Goal: Task Accomplishment & Management: Complete application form

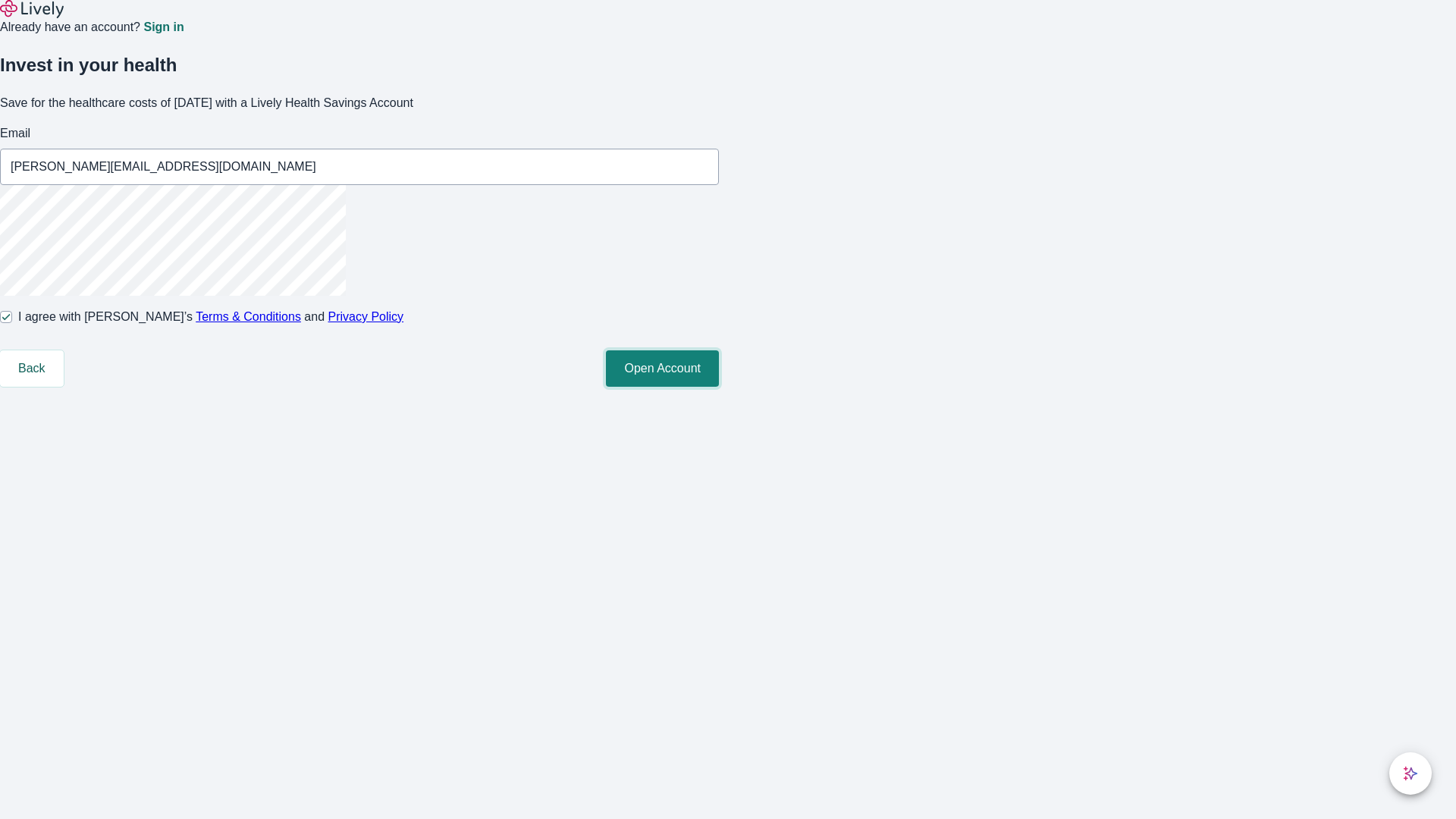
click at [719, 387] on button "Open Account" at bounding box center [662, 369] width 113 height 37
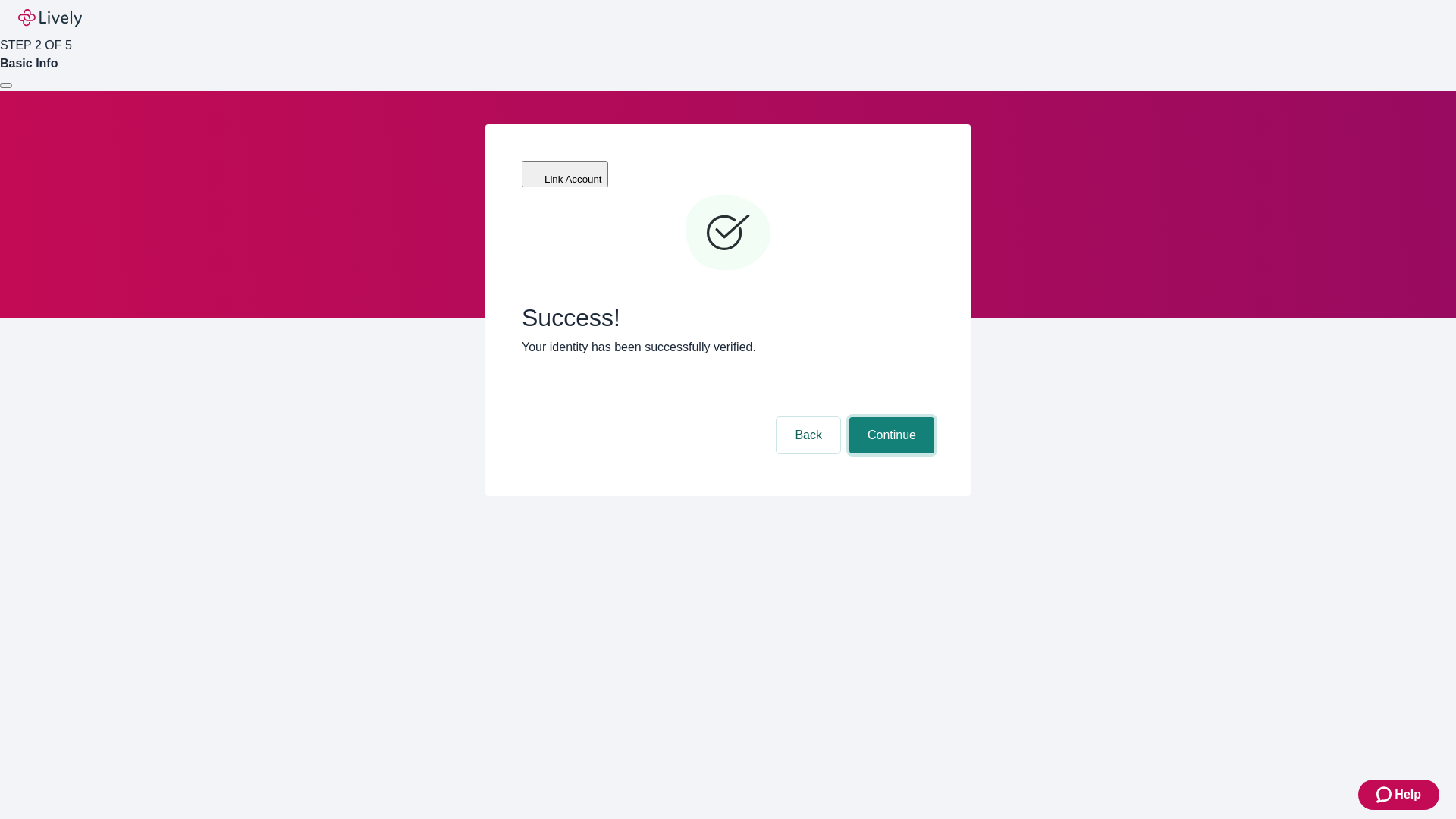
click at [889, 418] on button "Continue" at bounding box center [892, 436] width 85 height 37
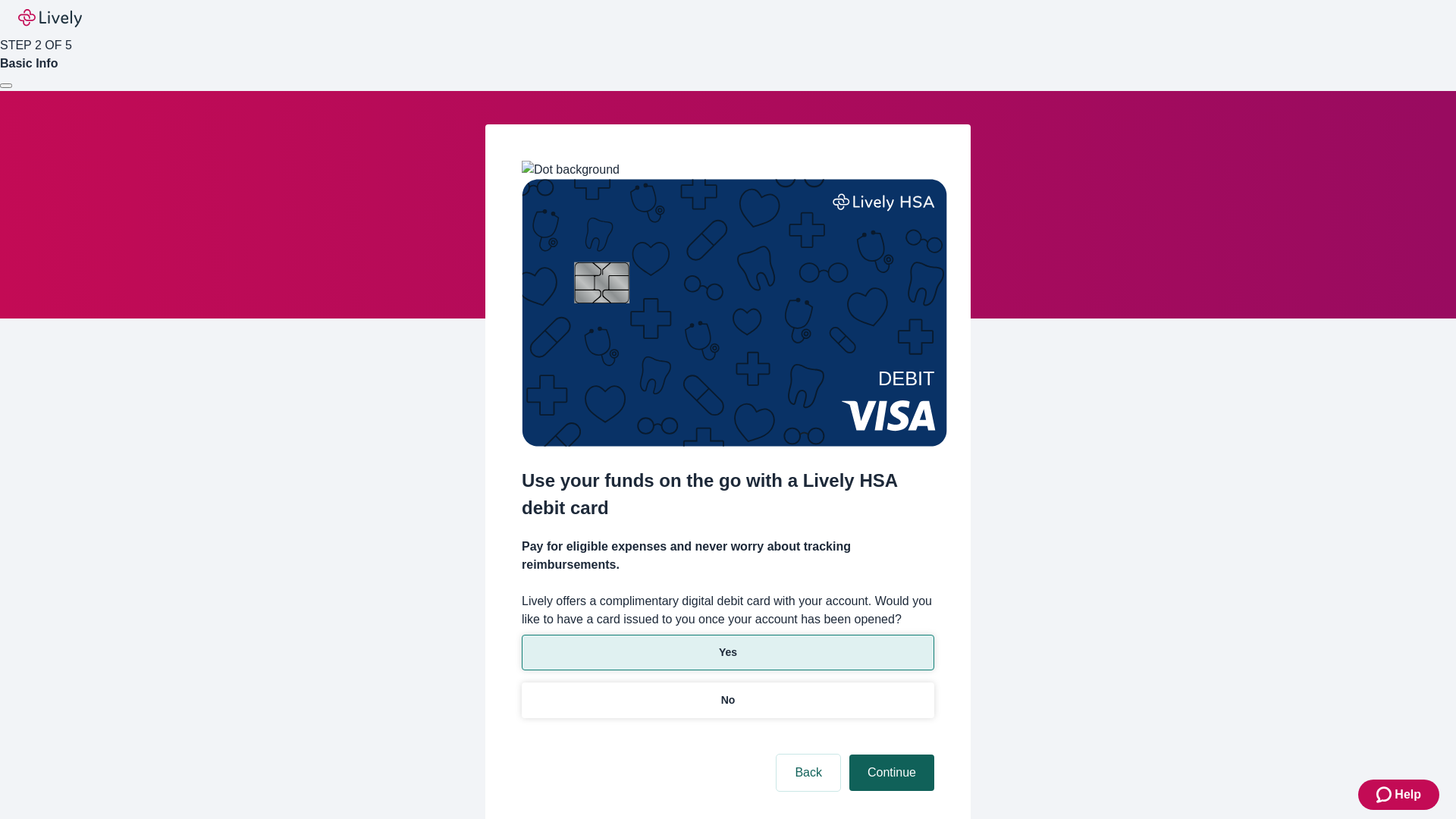
click at [728, 645] on p "Yes" at bounding box center [728, 652] width 18 height 16
click at [889, 755] on button "Continue" at bounding box center [892, 773] width 85 height 37
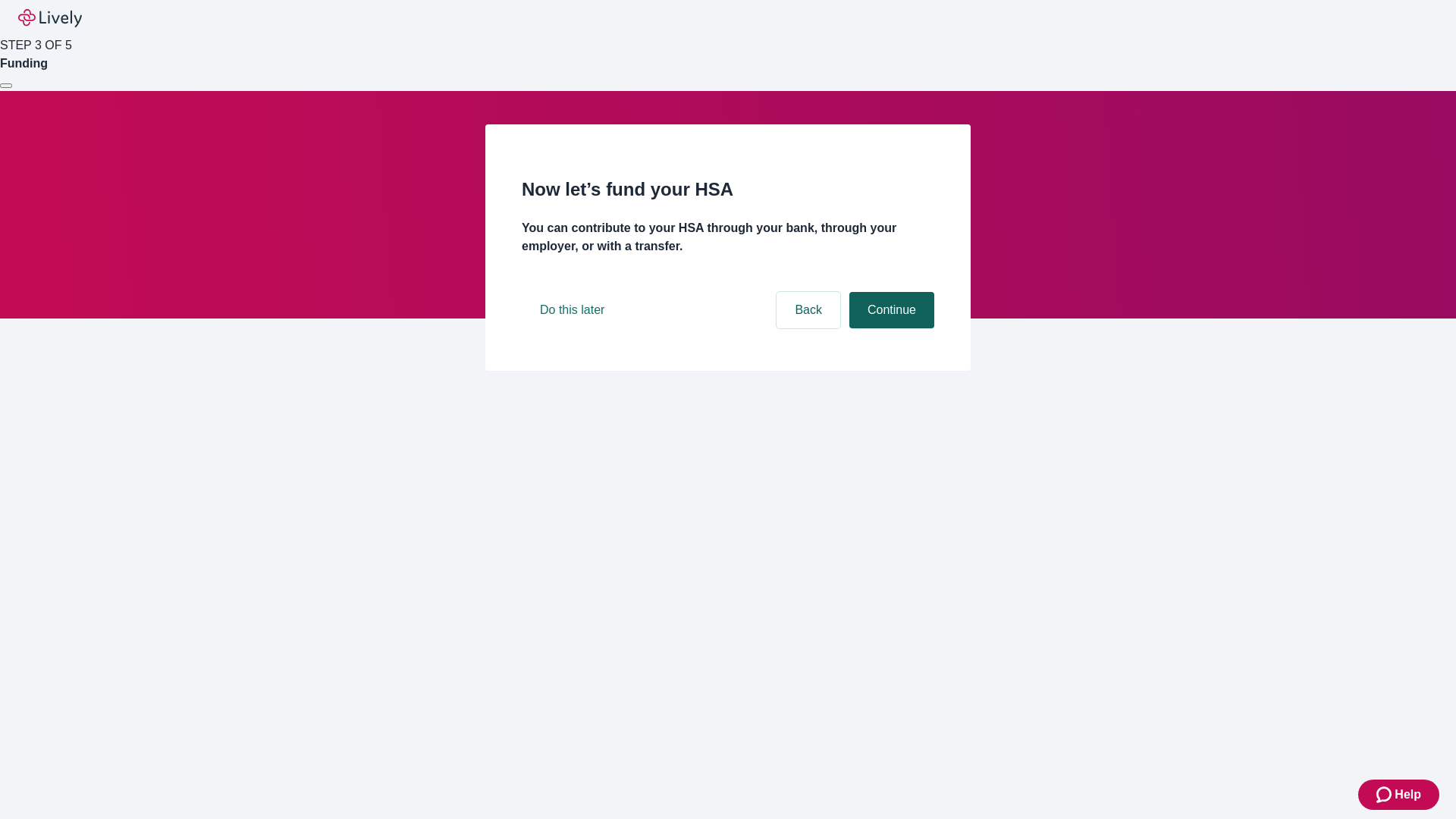
click at [889, 329] on button "Continue" at bounding box center [892, 310] width 85 height 37
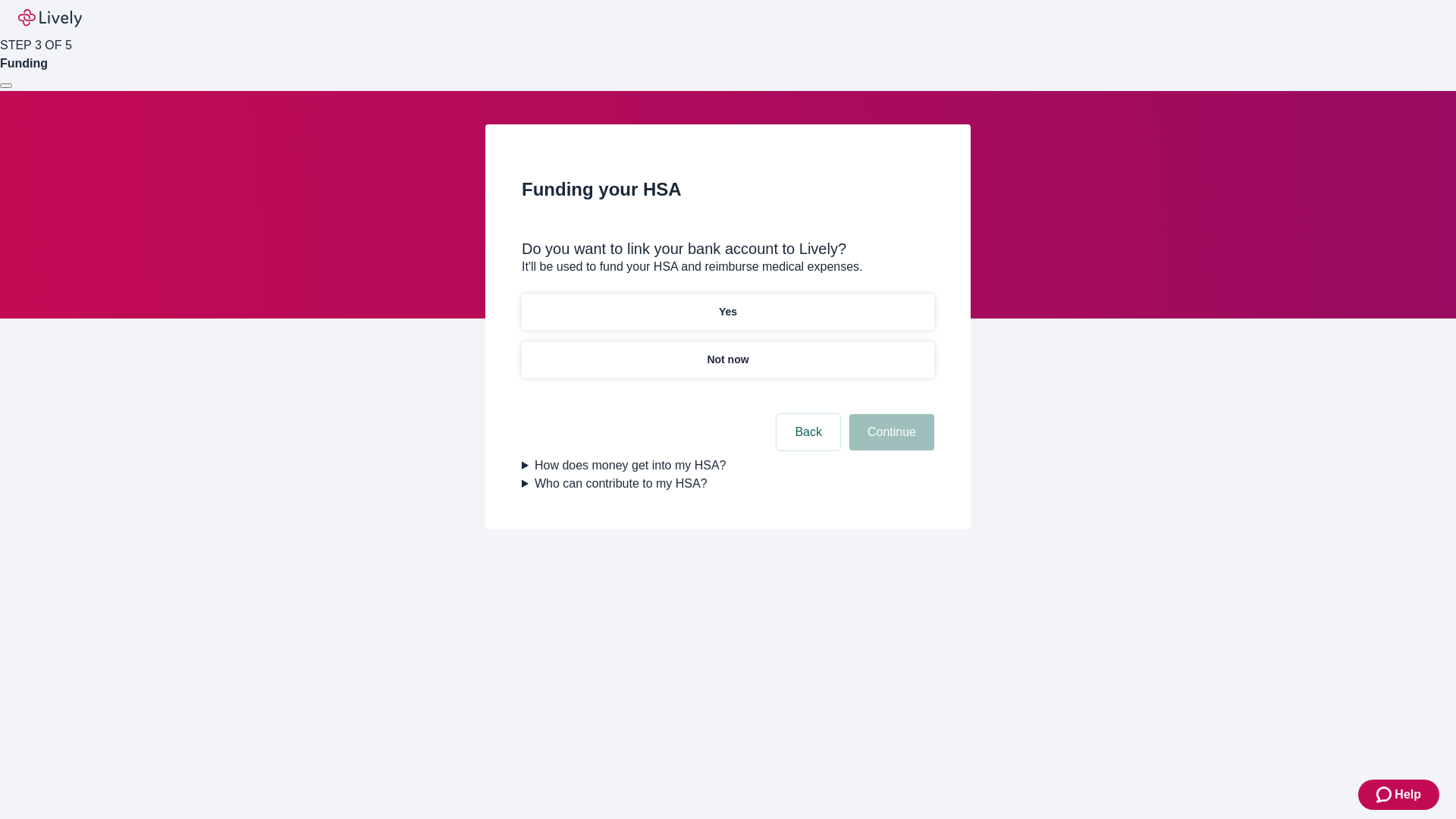
click at [728, 304] on p "Yes" at bounding box center [728, 312] width 18 height 16
click at [889, 414] on button "Continue" at bounding box center [892, 432] width 85 height 37
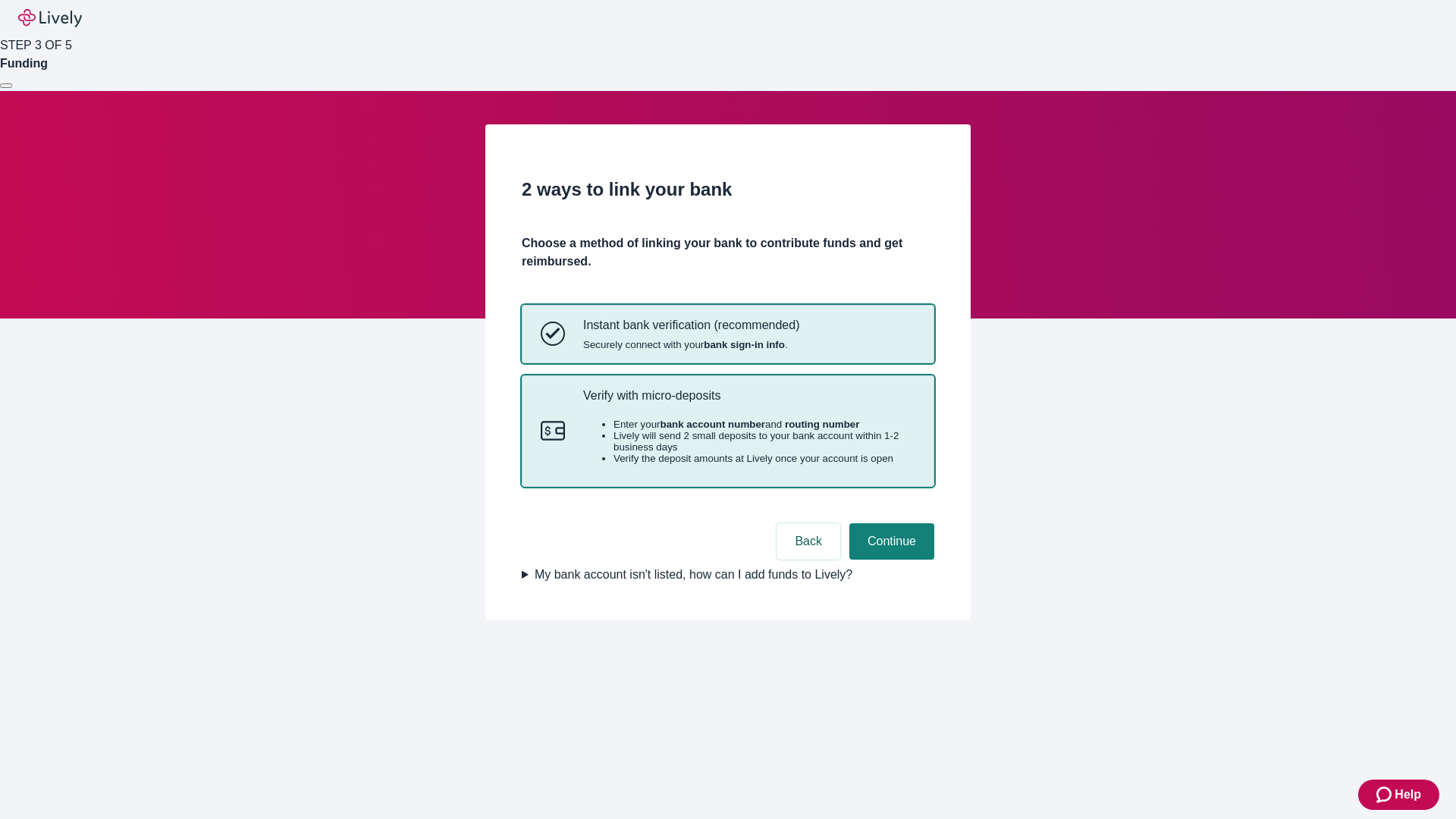
click at [749, 403] on p "Verify with micro-deposits" at bounding box center [749, 395] width 332 height 15
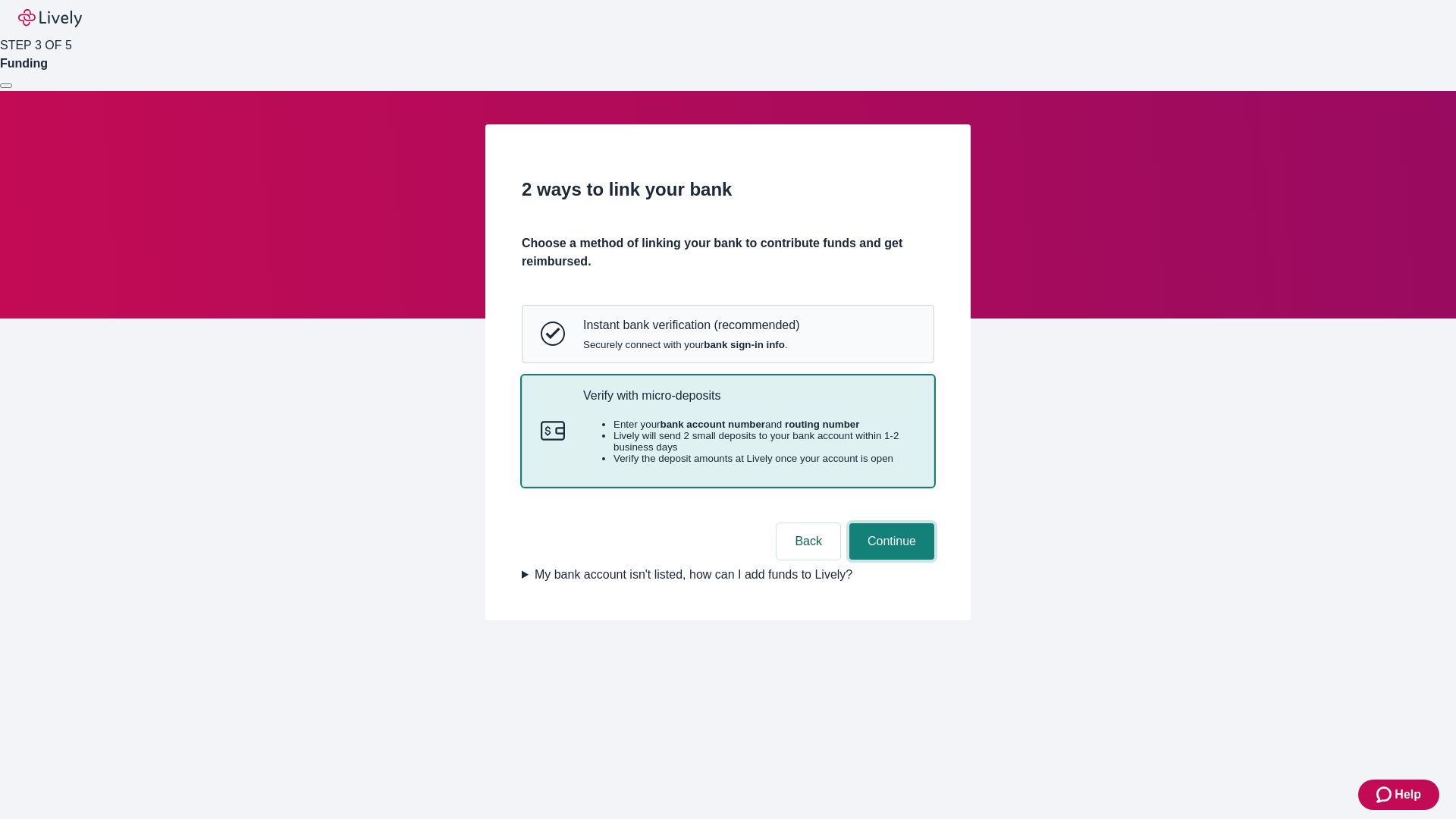
click at [889, 560] on button "Continue" at bounding box center [892, 542] width 85 height 37
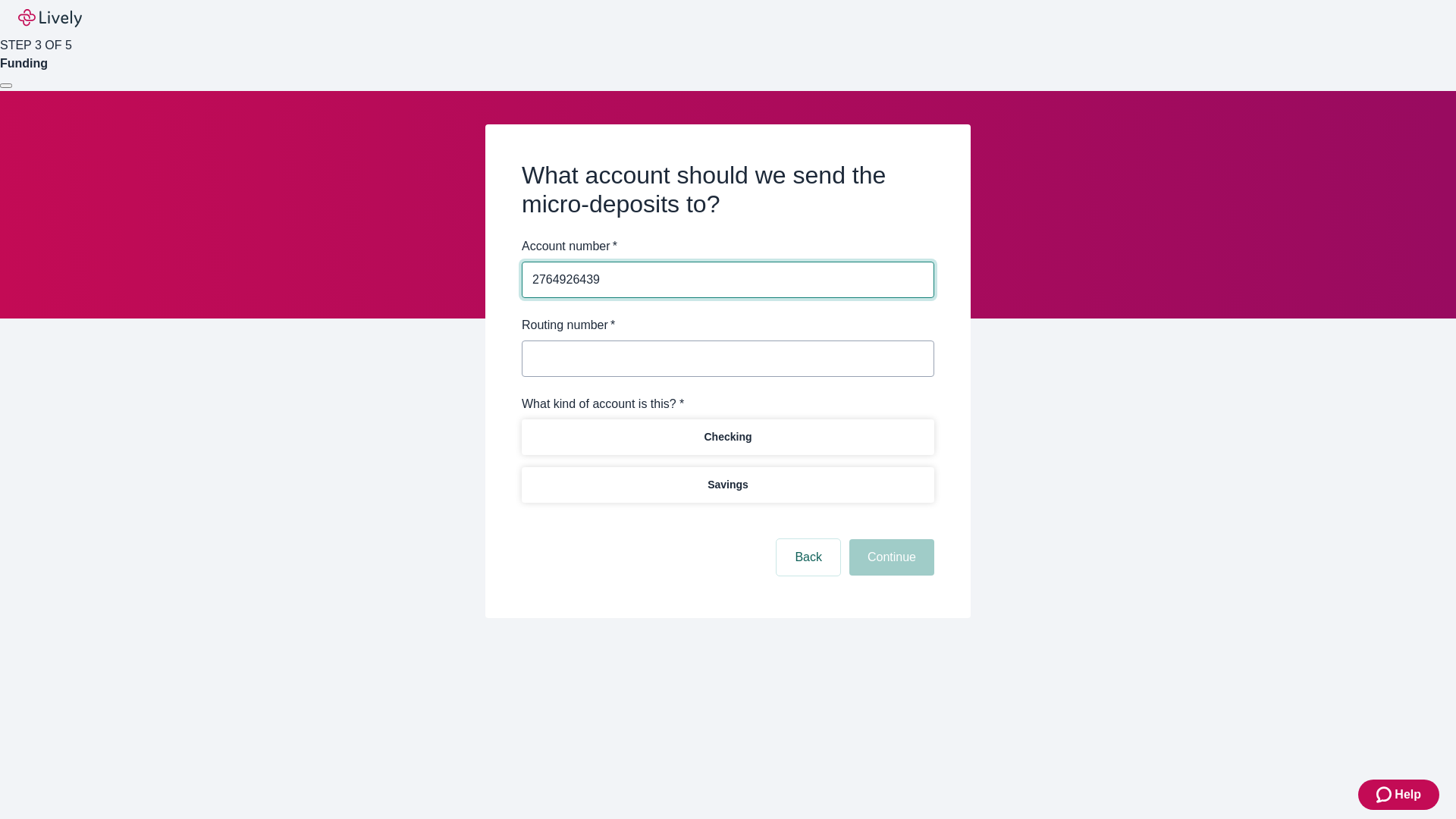
type input "2764926439"
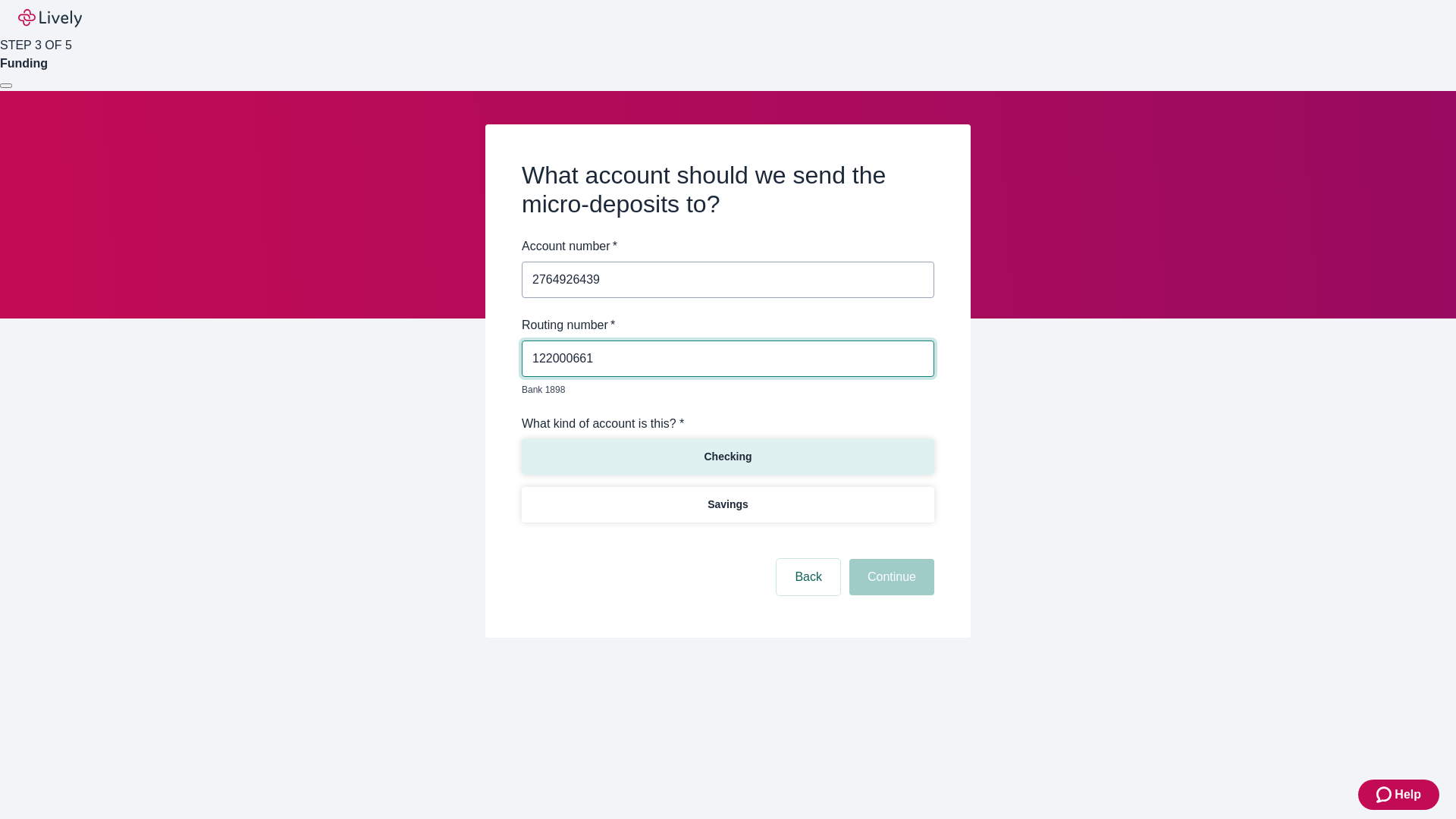
type input "122000661"
click at [728, 449] on p "Checking" at bounding box center [727, 457] width 47 height 16
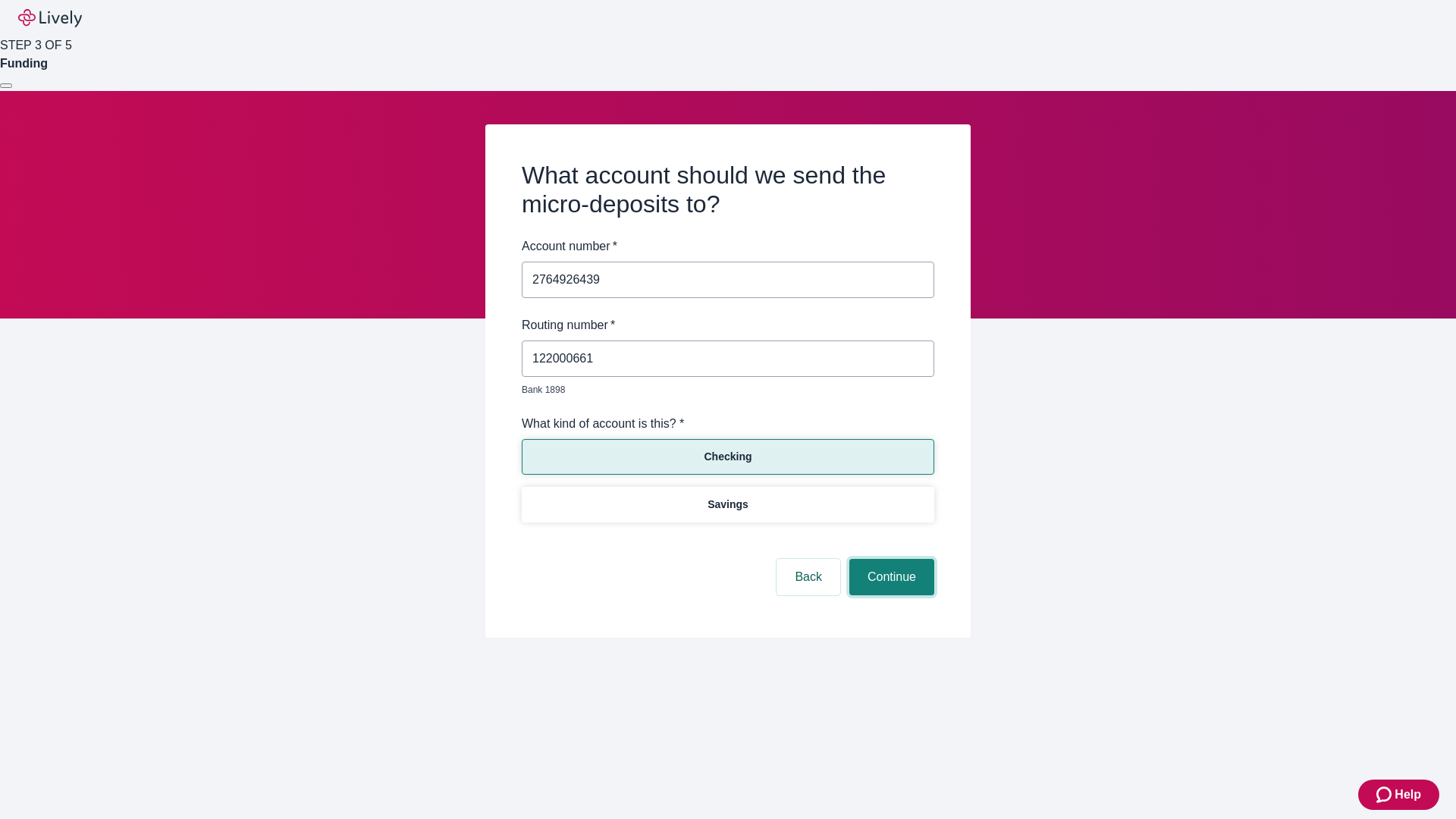
click at [889, 560] on button "Continue" at bounding box center [892, 578] width 85 height 37
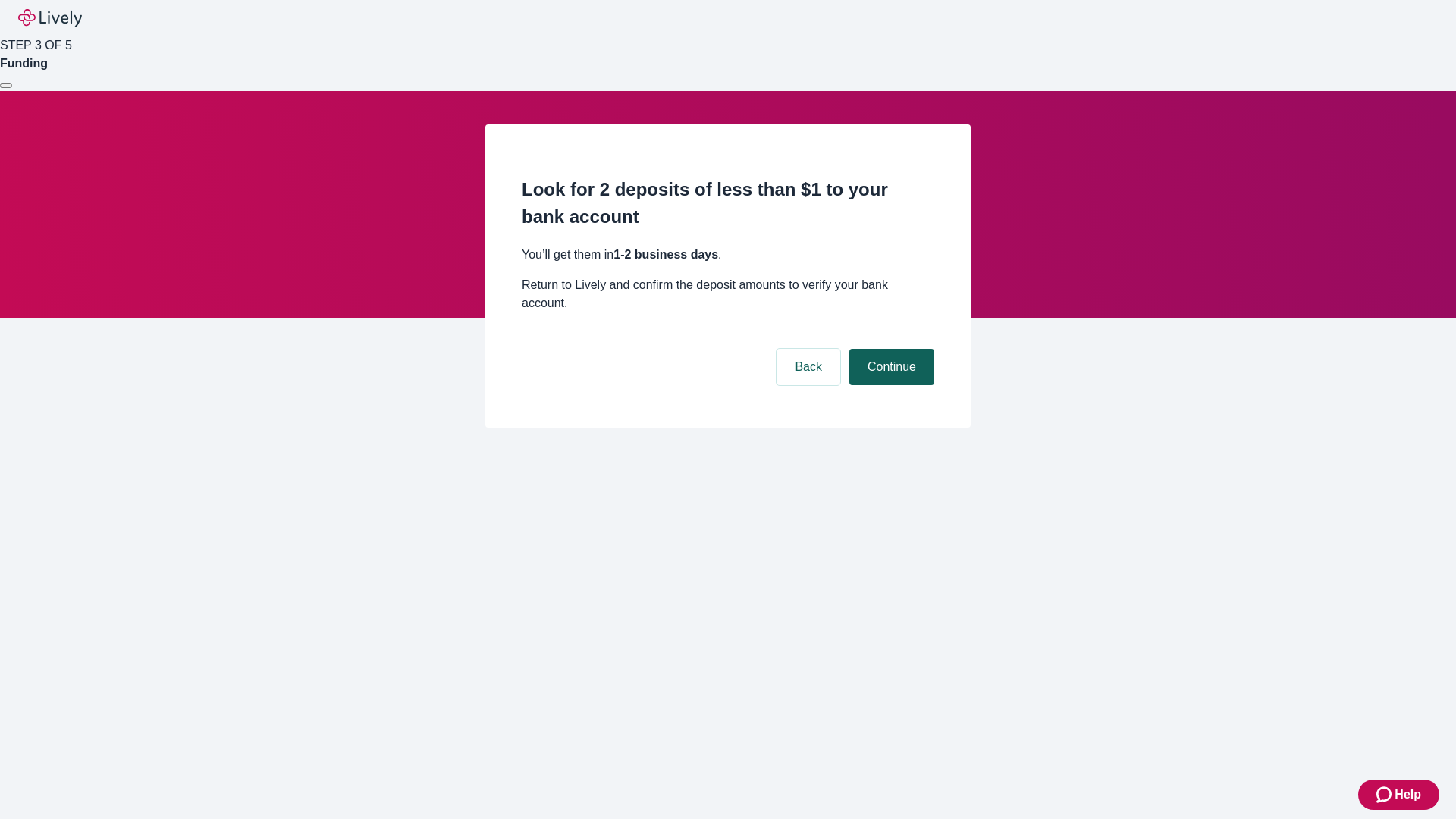
click at [889, 349] on button "Continue" at bounding box center [892, 367] width 85 height 37
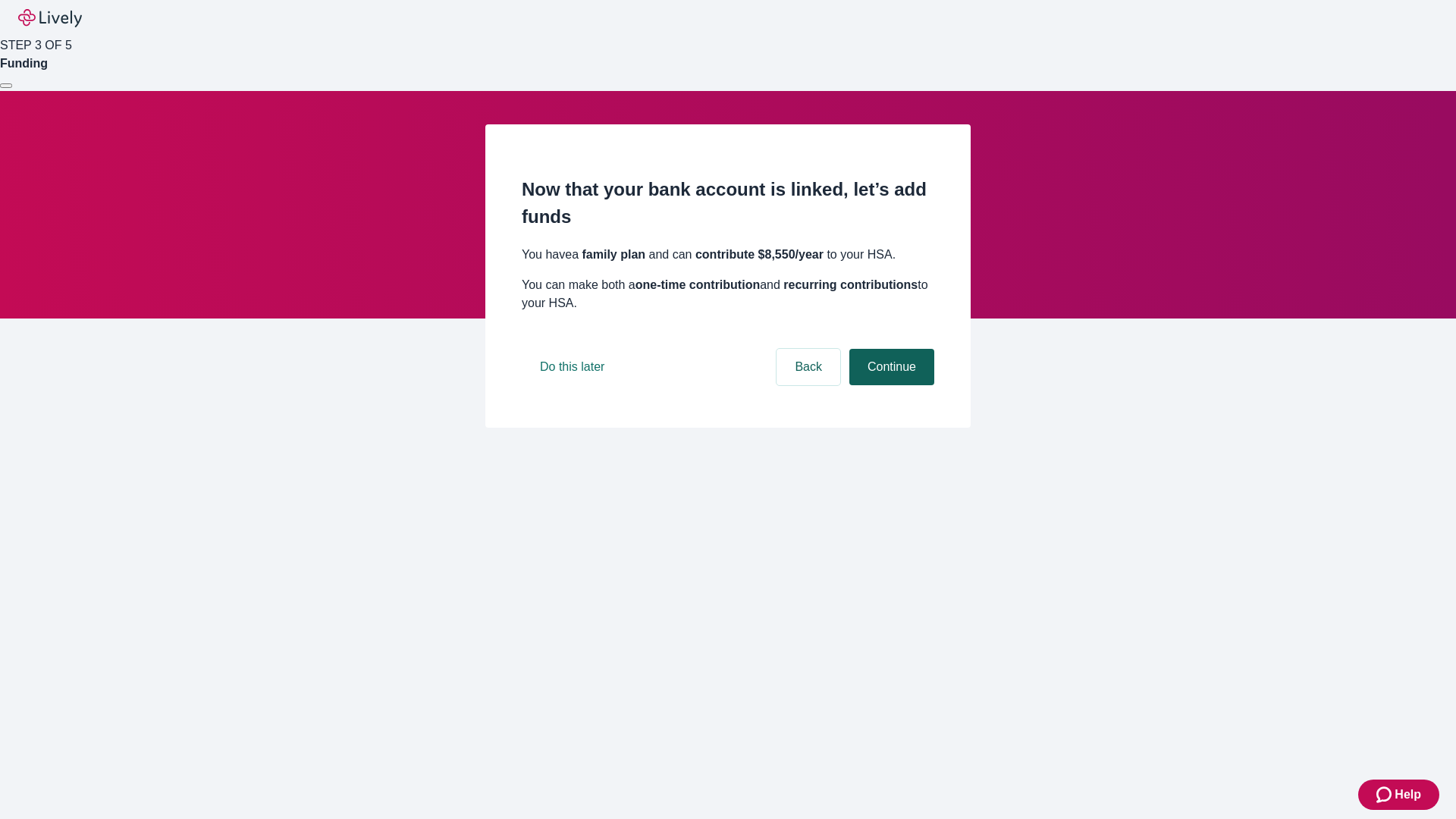
click at [889, 386] on button "Continue" at bounding box center [892, 367] width 85 height 37
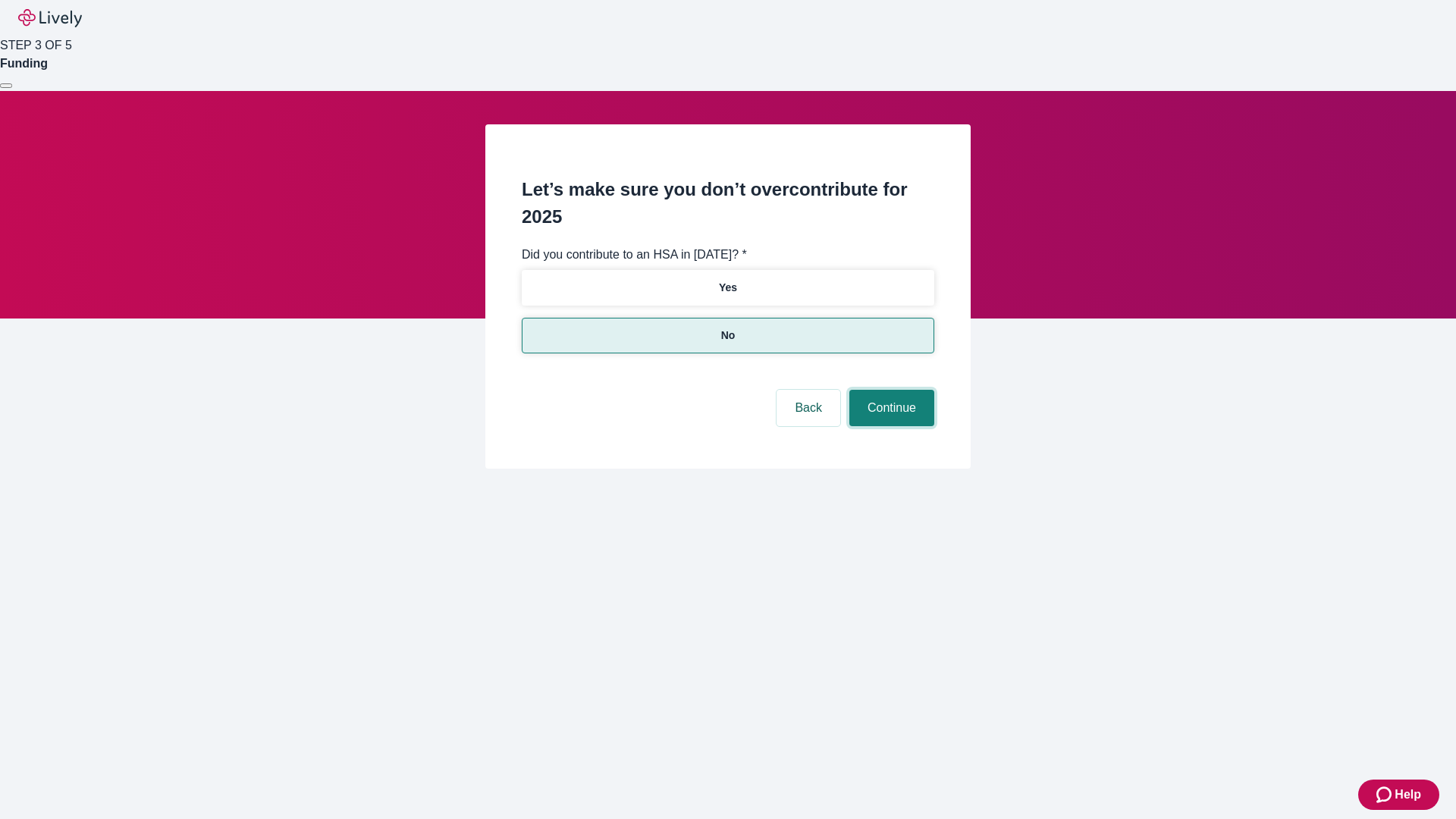
click at [889, 390] on button "Continue" at bounding box center [892, 408] width 85 height 37
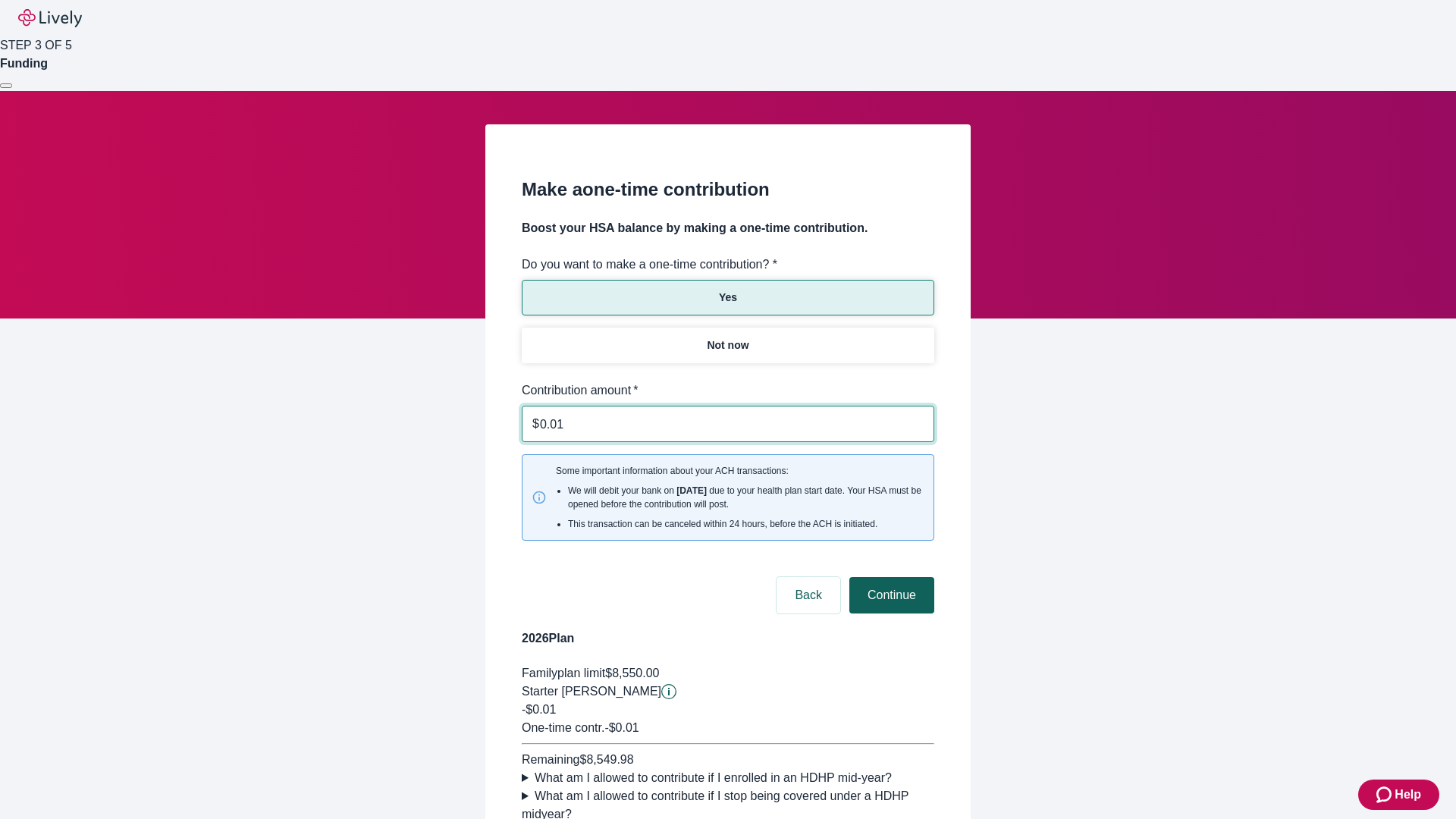
type input "0.01"
click at [889, 578] on button "Continue" at bounding box center [892, 596] width 85 height 37
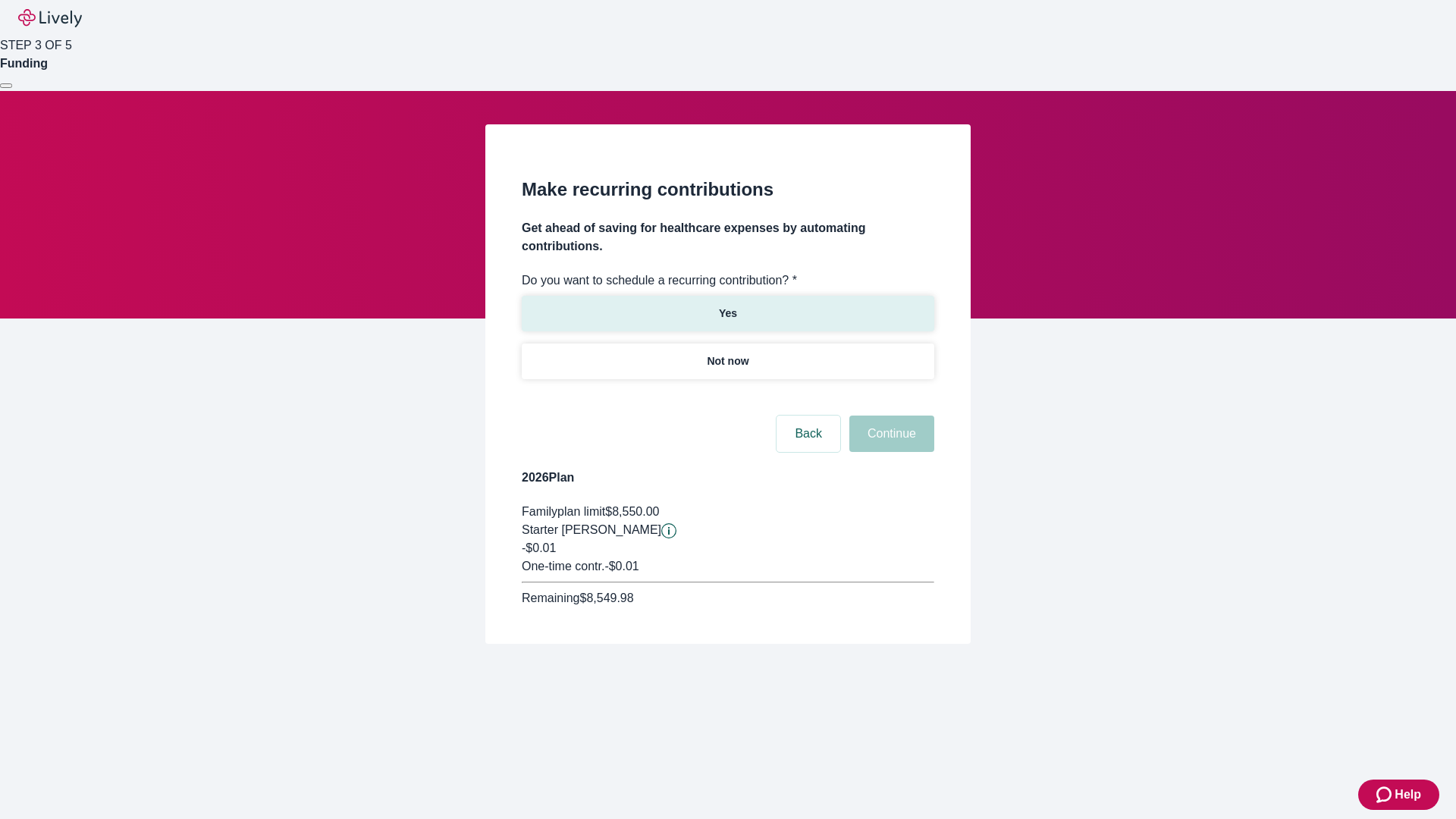
click at [728, 305] on p "Yes" at bounding box center [728, 313] width 18 height 16
click at [728, 397] on body "Help STEP 3 OF 5 Funding Make recurring contributions Get ahead of saving for h…" at bounding box center [728, 359] width 1456 height 717
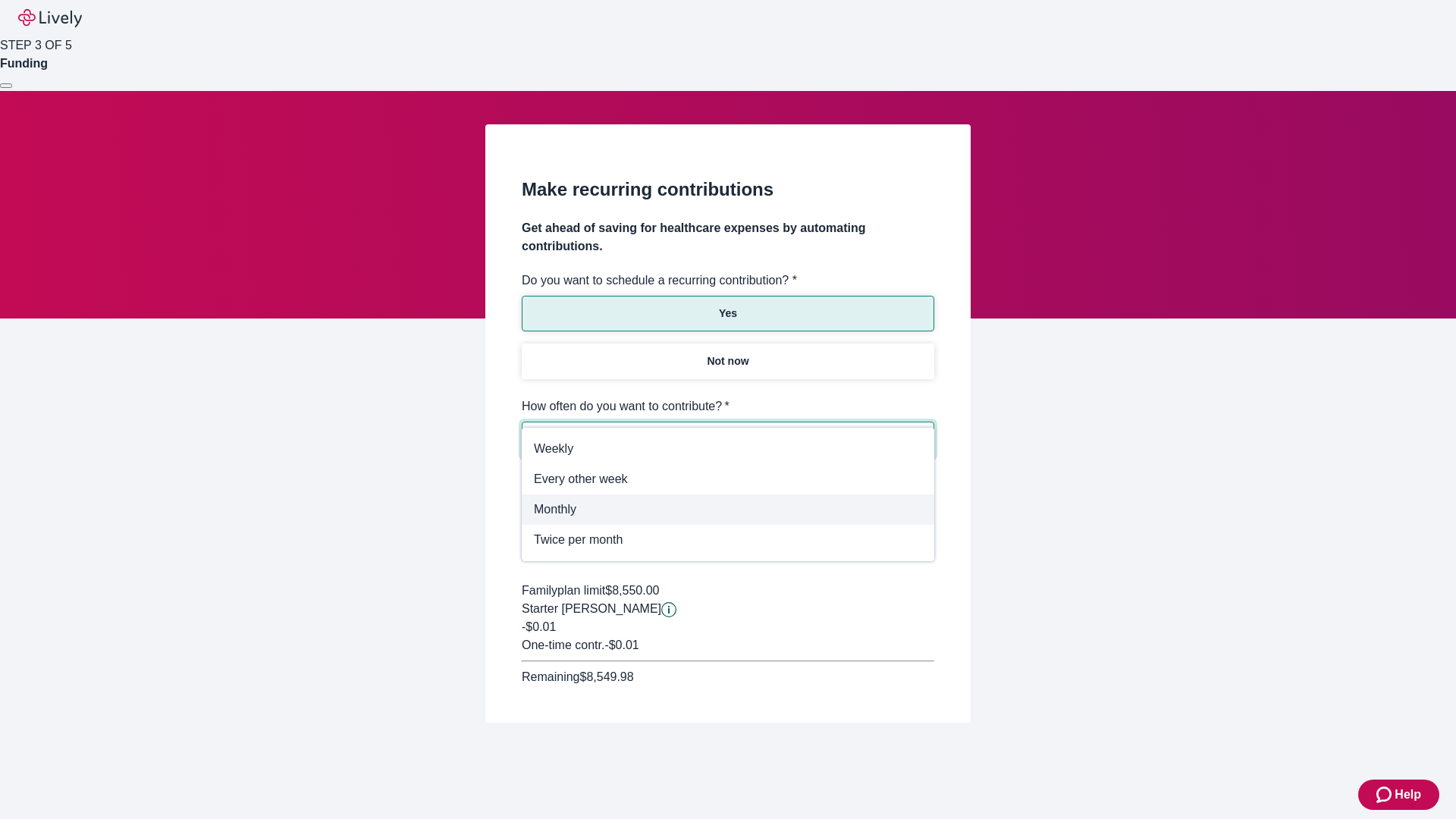
click at [728, 510] on span "Monthly" at bounding box center [728, 510] width 388 height 18
type input "Monthly"
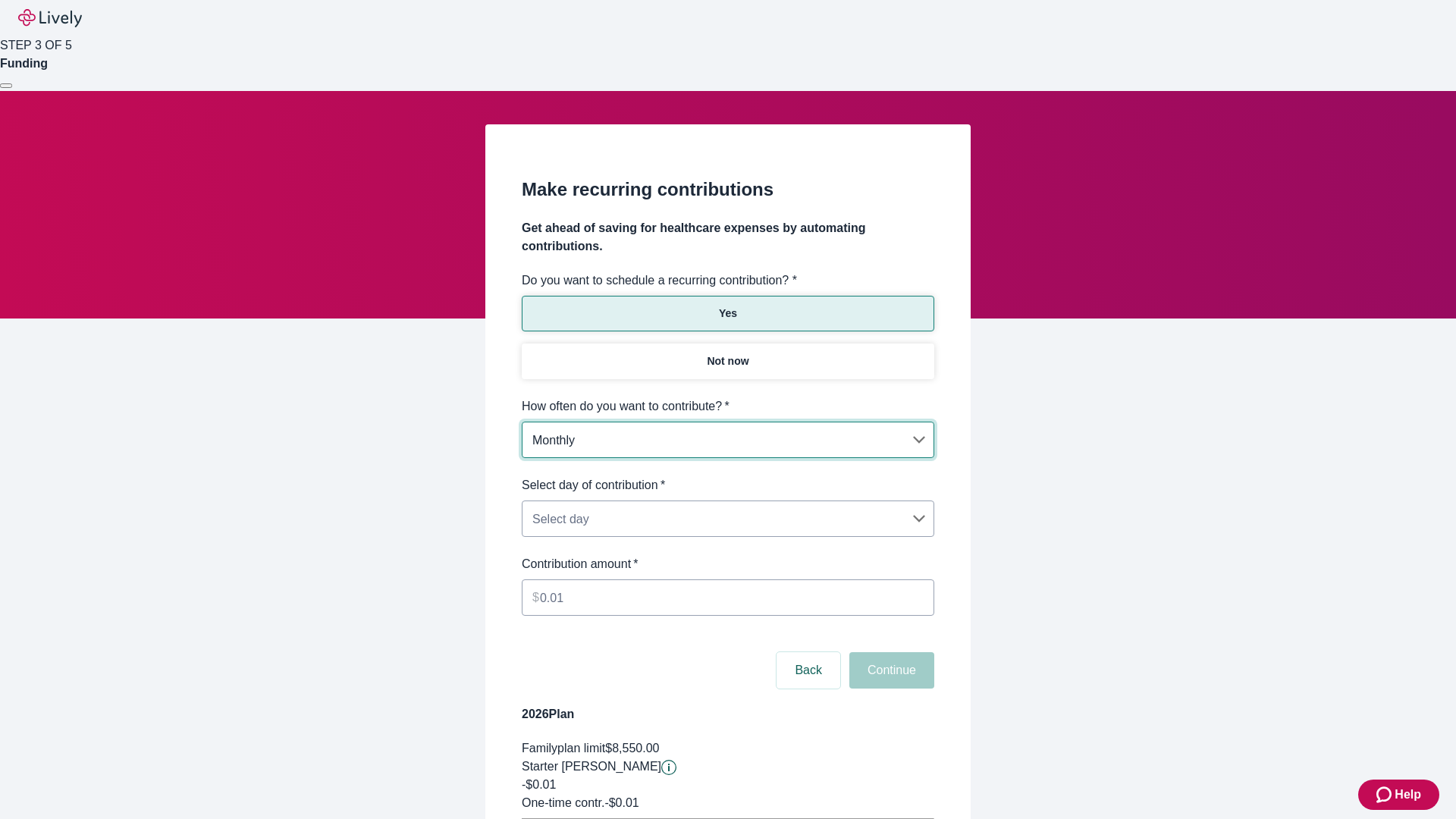
click at [728, 477] on body "Help STEP 3 OF 5 Funding Make recurring contributions Get ahead of saving for h…" at bounding box center [728, 477] width 1456 height 954
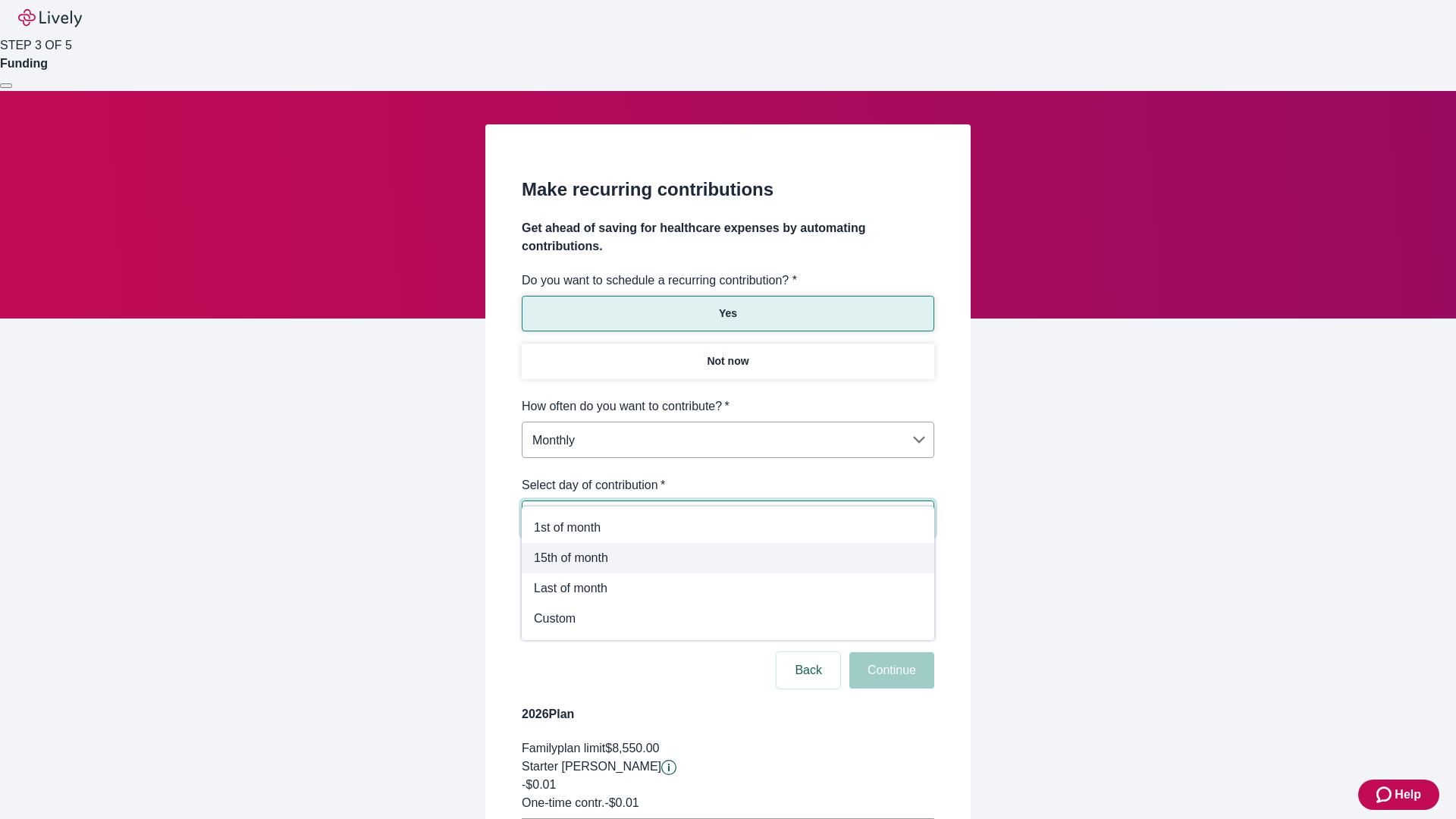
click at [728, 558] on span "15th of month" at bounding box center [728, 558] width 388 height 18
type input "Monthly15th"
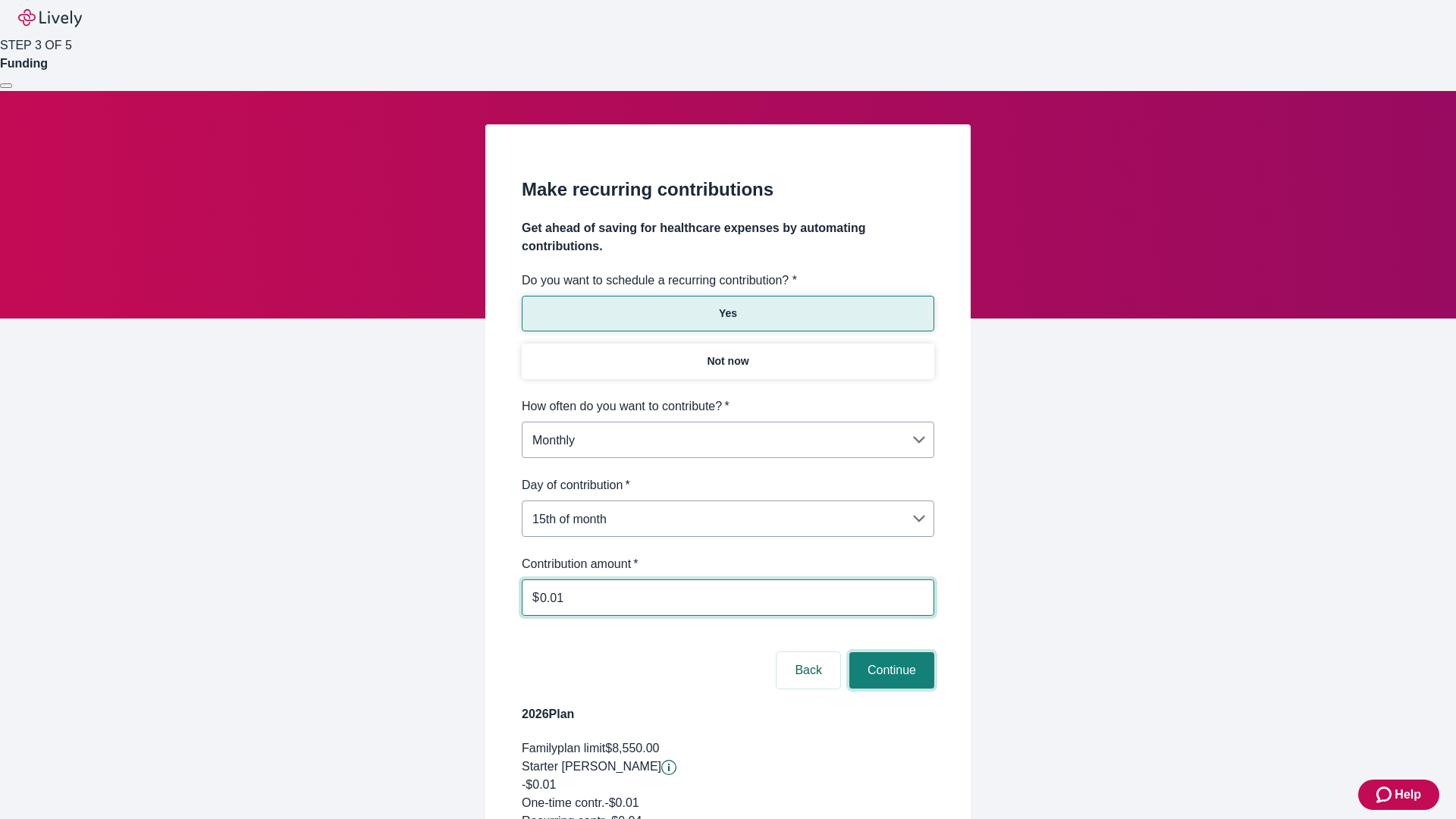
click at [889, 652] on button "Continue" at bounding box center [892, 671] width 85 height 37
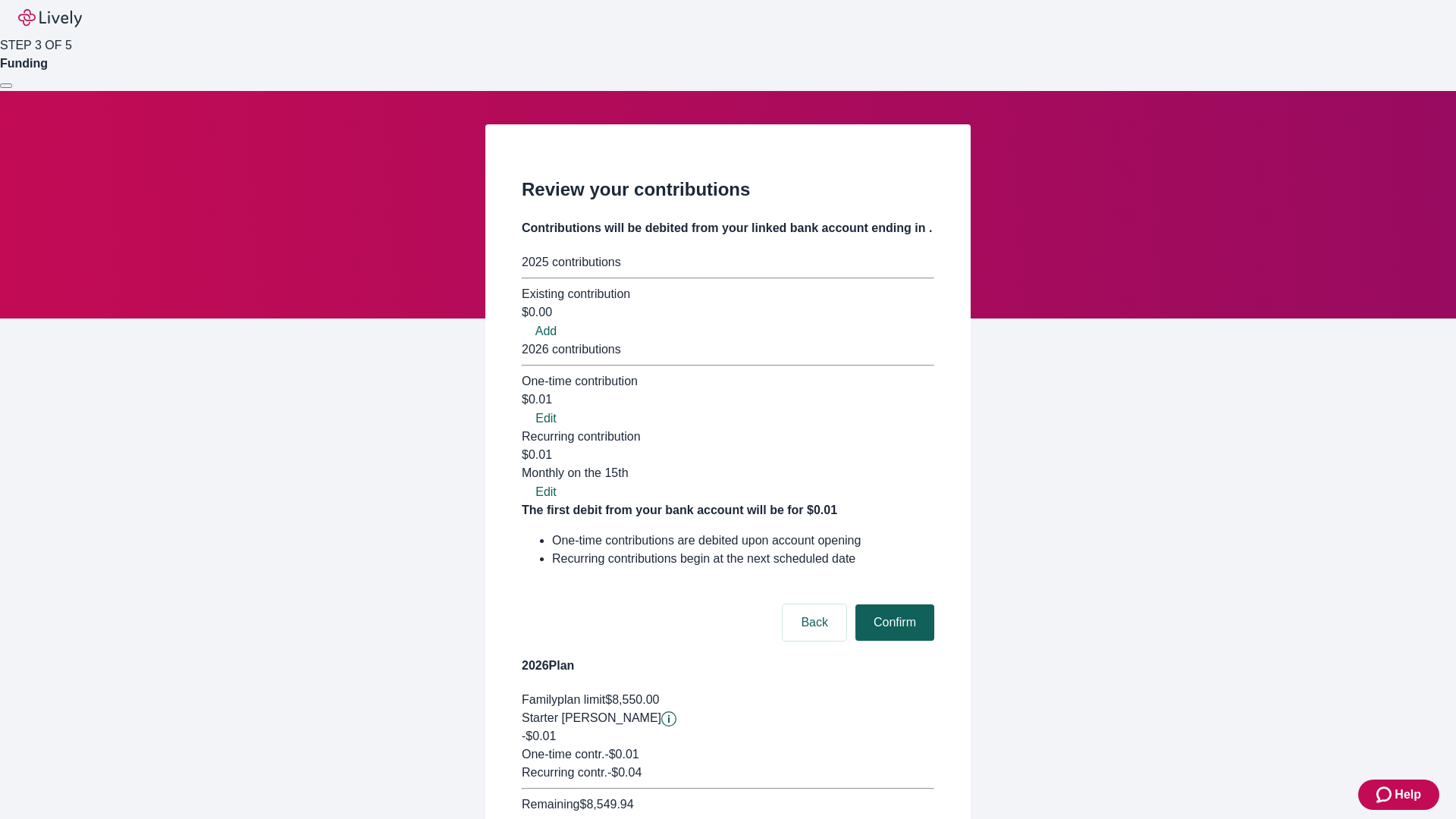
click at [892, 605] on button "Confirm" at bounding box center [894, 623] width 78 height 37
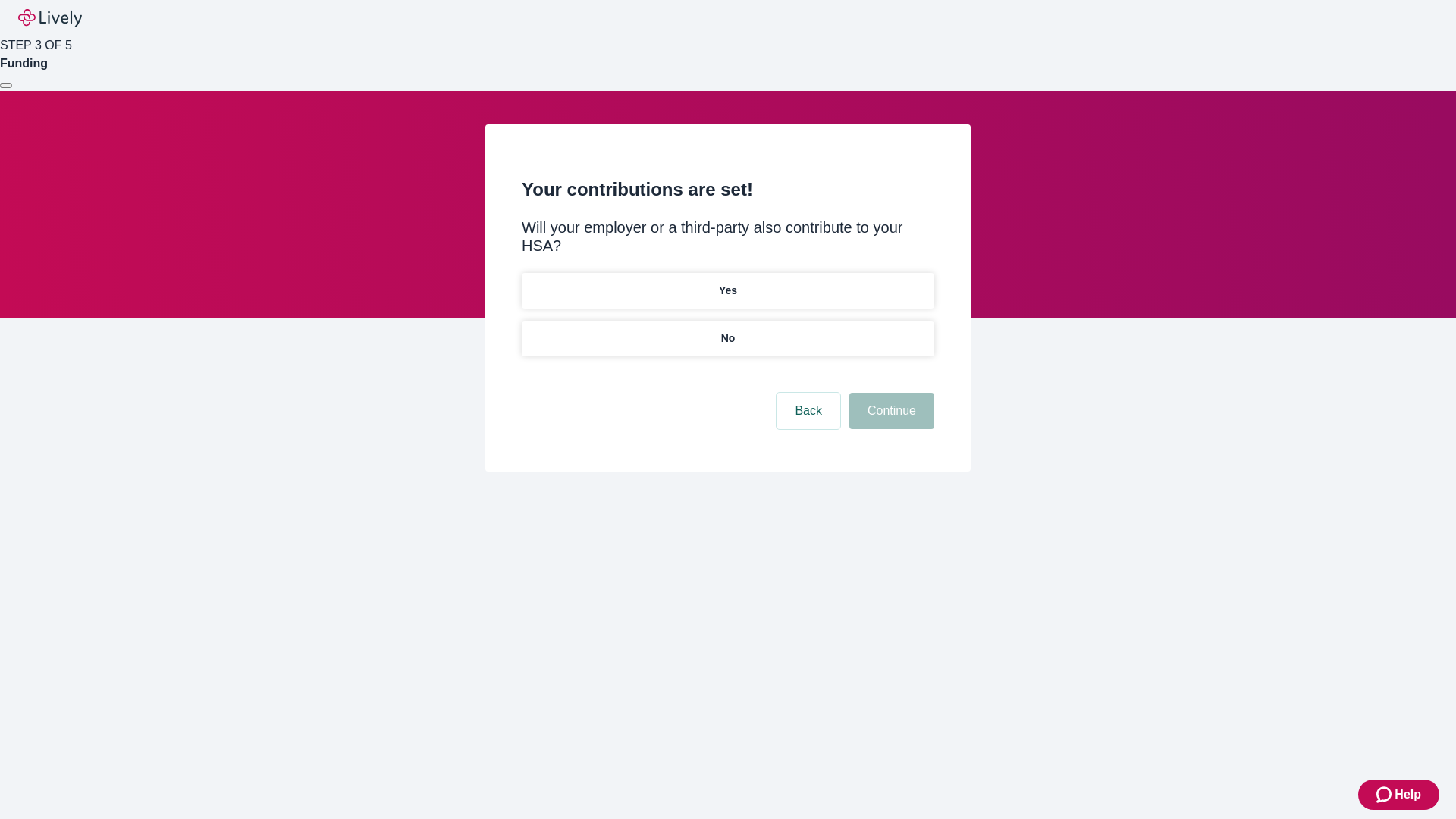
click at [728, 283] on p "Yes" at bounding box center [728, 291] width 18 height 16
click at [889, 393] on button "Continue" at bounding box center [892, 411] width 85 height 37
